Goal: Task Accomplishment & Management: Complete application form

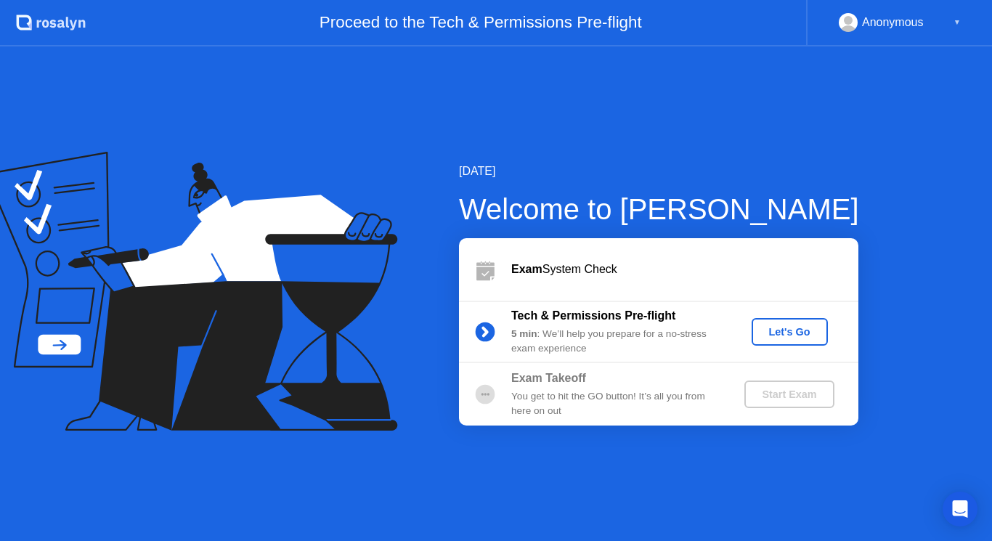
click at [793, 332] on div "Let's Go" at bounding box center [789, 332] width 65 height 12
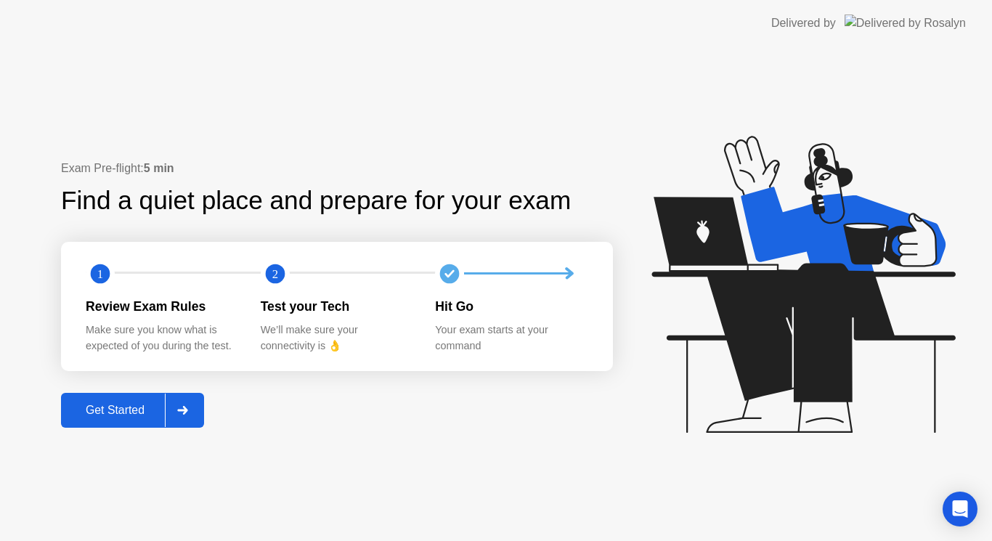
click at [108, 417] on div "Get Started" at bounding box center [114, 410] width 99 height 13
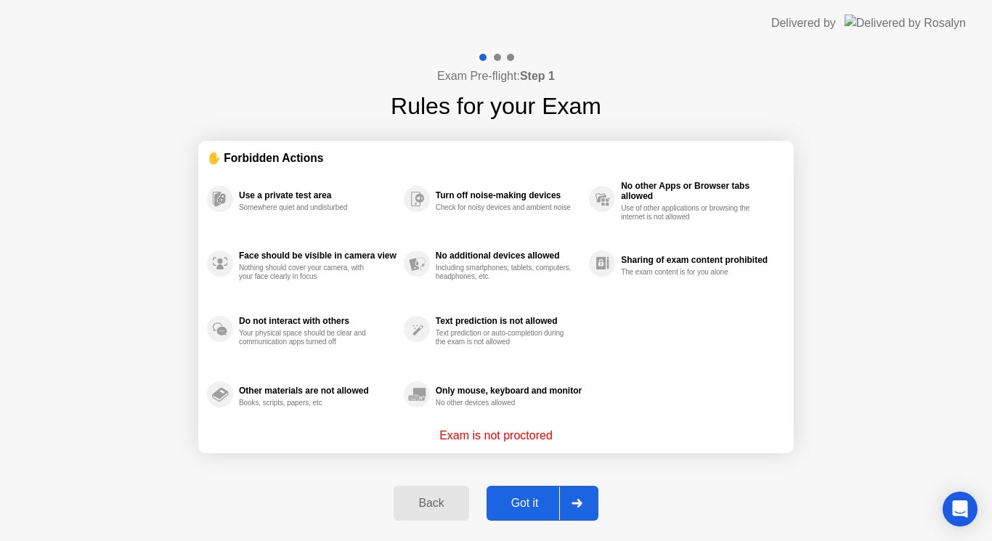
click at [520, 500] on div "Got it" at bounding box center [525, 502] width 68 height 13
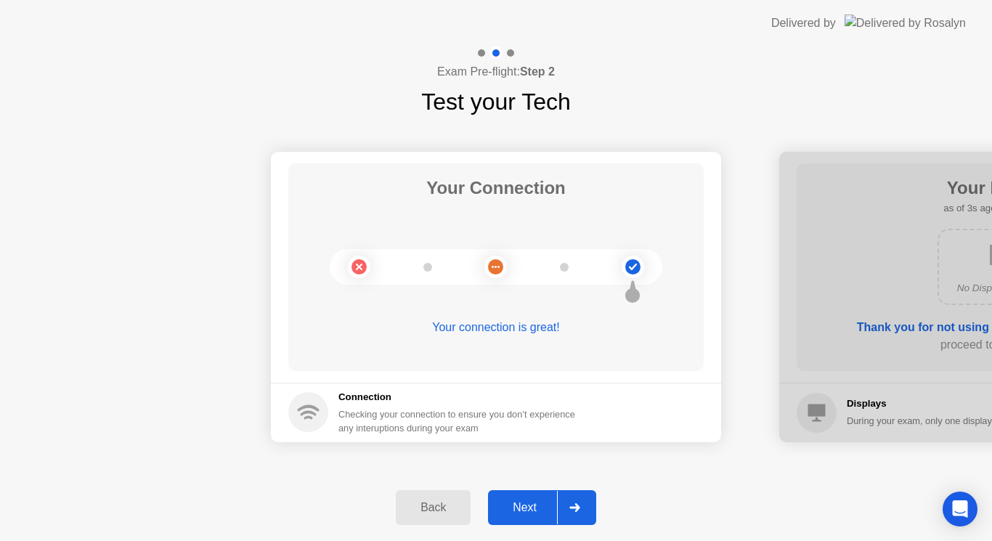
click at [520, 501] on div "Next" at bounding box center [524, 507] width 65 height 13
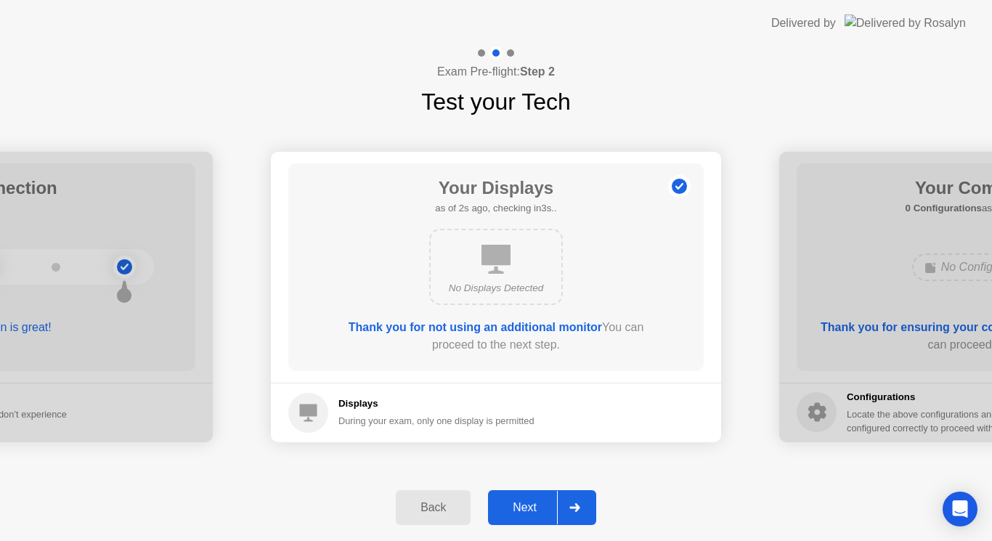
click at [520, 501] on div "Next" at bounding box center [524, 507] width 65 height 13
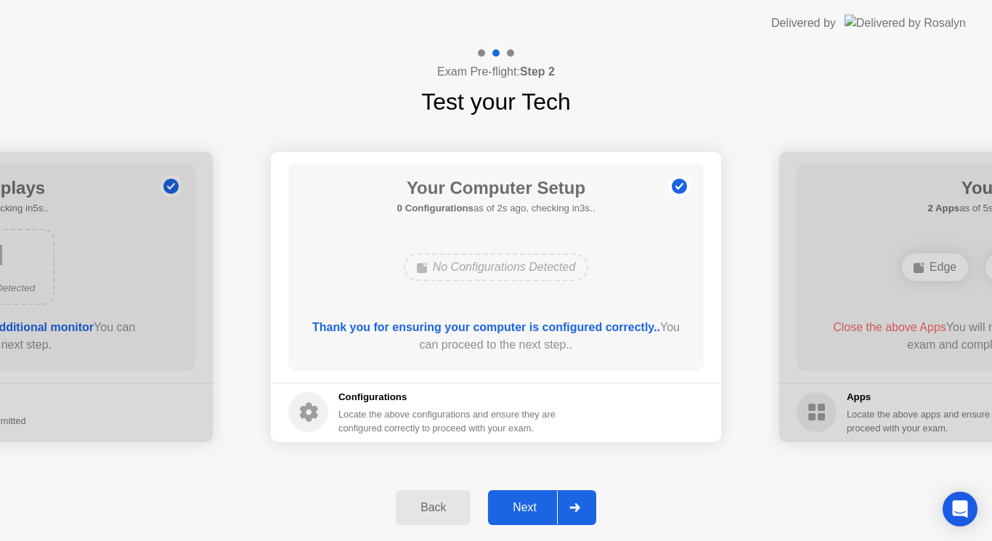
click at [520, 501] on div "Next" at bounding box center [524, 507] width 65 height 13
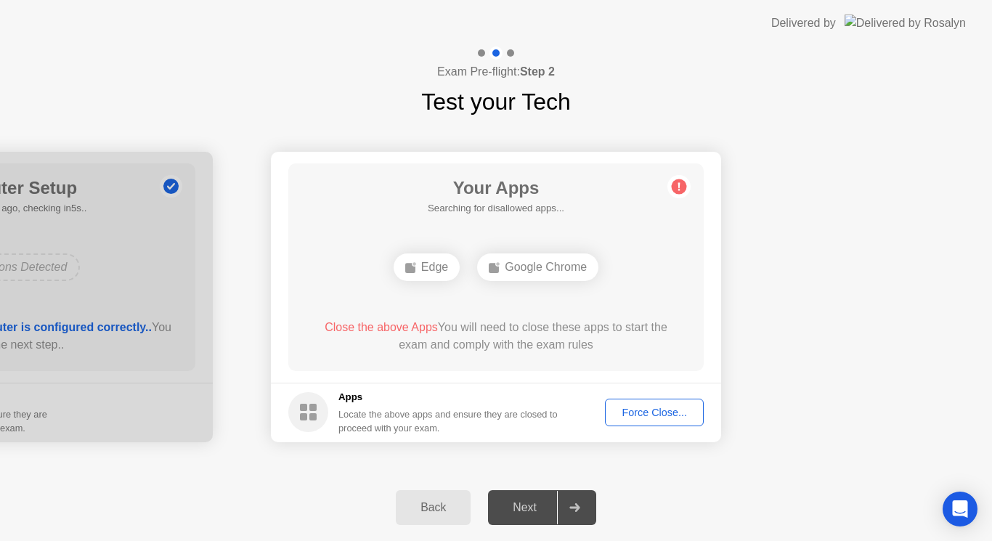
click at [532, 505] on div "Next" at bounding box center [524, 507] width 65 height 13
click at [619, 407] on div "Force Close..." at bounding box center [654, 412] width 89 height 12
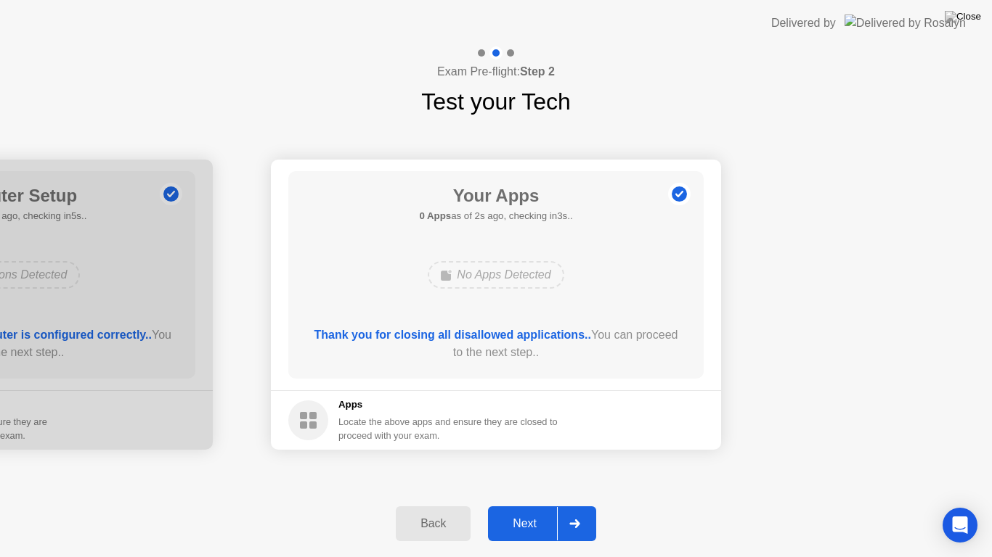
click at [523, 531] on div "Next" at bounding box center [524, 524] width 65 height 13
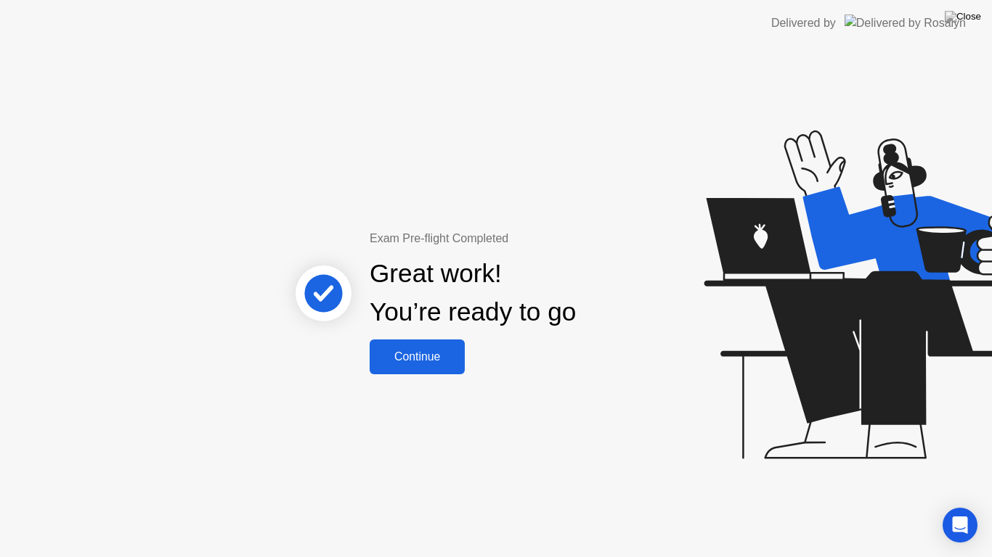
click at [422, 361] on div "Continue" at bounding box center [417, 357] width 86 height 13
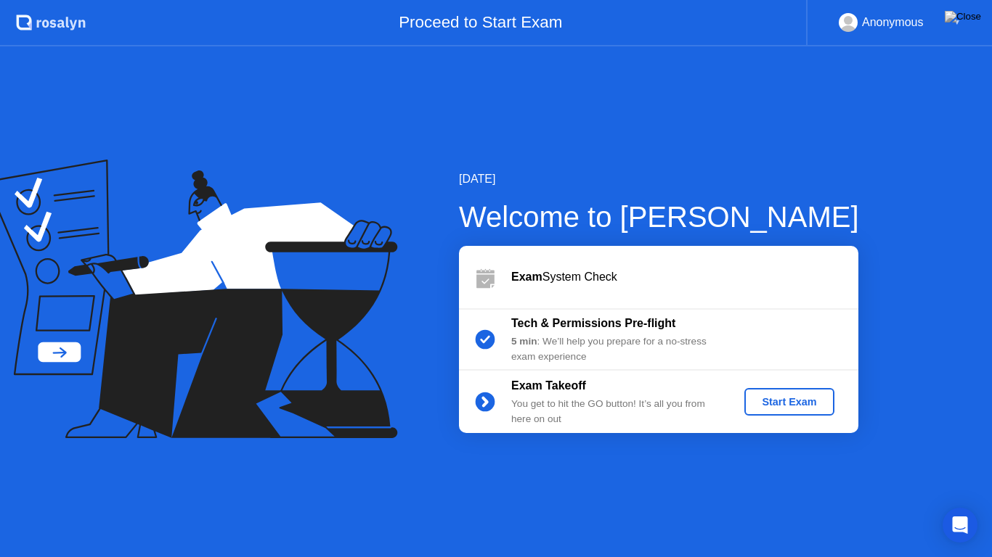
click at [774, 399] on div "Start Exam" at bounding box center [789, 402] width 78 height 12
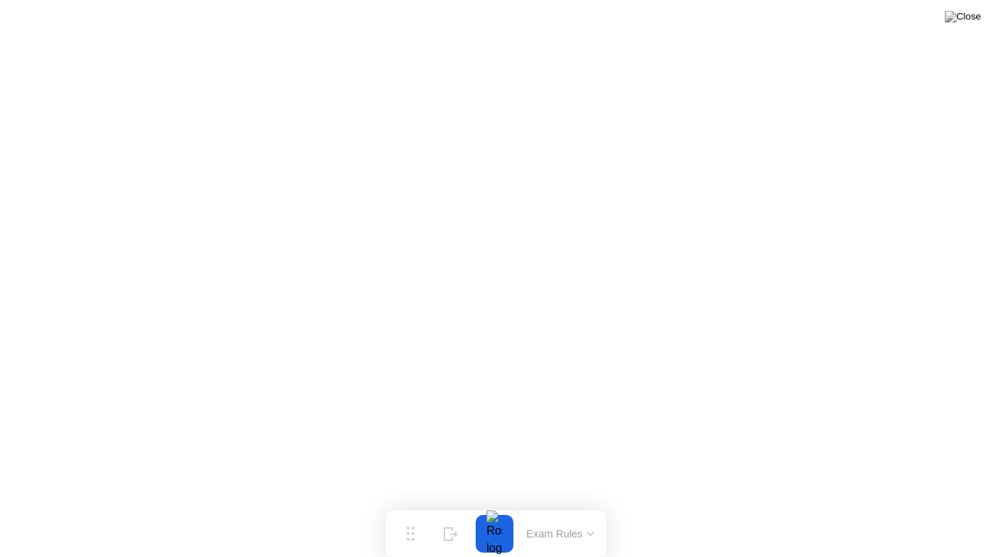
click at [496, 532] on div at bounding box center [494, 534] width 30 height 38
click at [543, 534] on button "Exam Rules" at bounding box center [560, 534] width 77 height 13
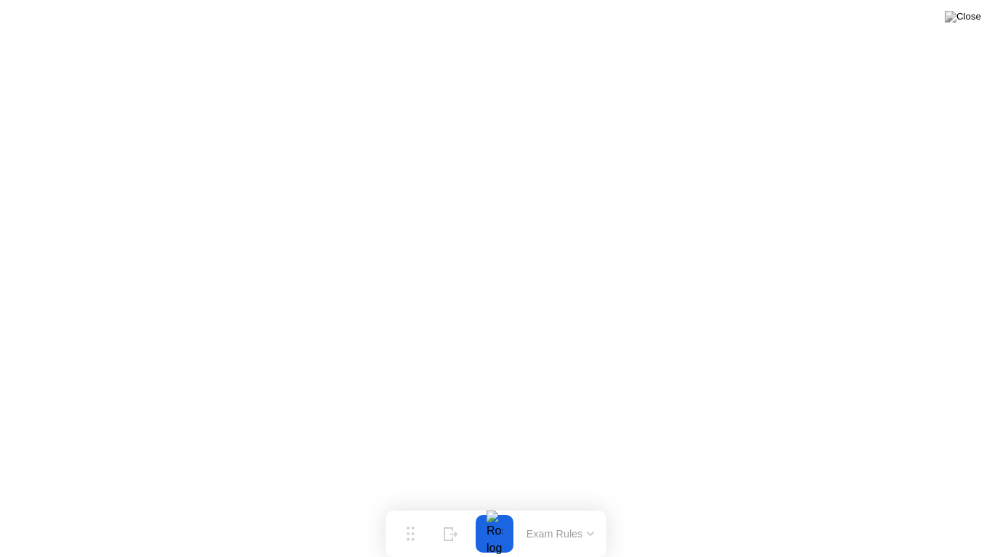
click at [500, 530] on div at bounding box center [494, 534] width 30 height 38
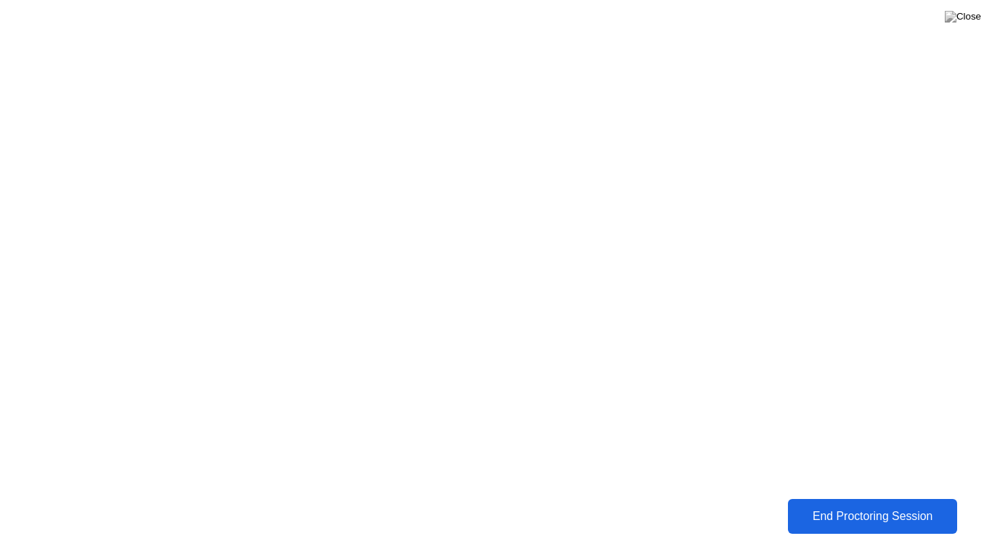
click at [830, 514] on div "End Proctoring Session" at bounding box center [872, 516] width 160 height 13
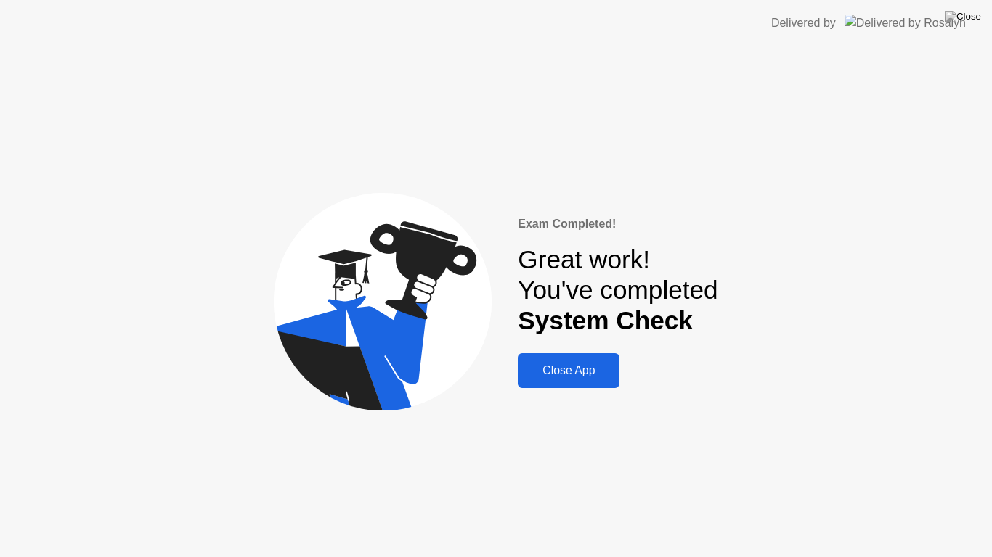
click at [589, 357] on button "Close App" at bounding box center [569, 371] width 102 height 35
